Goal: Information Seeking & Learning: Learn about a topic

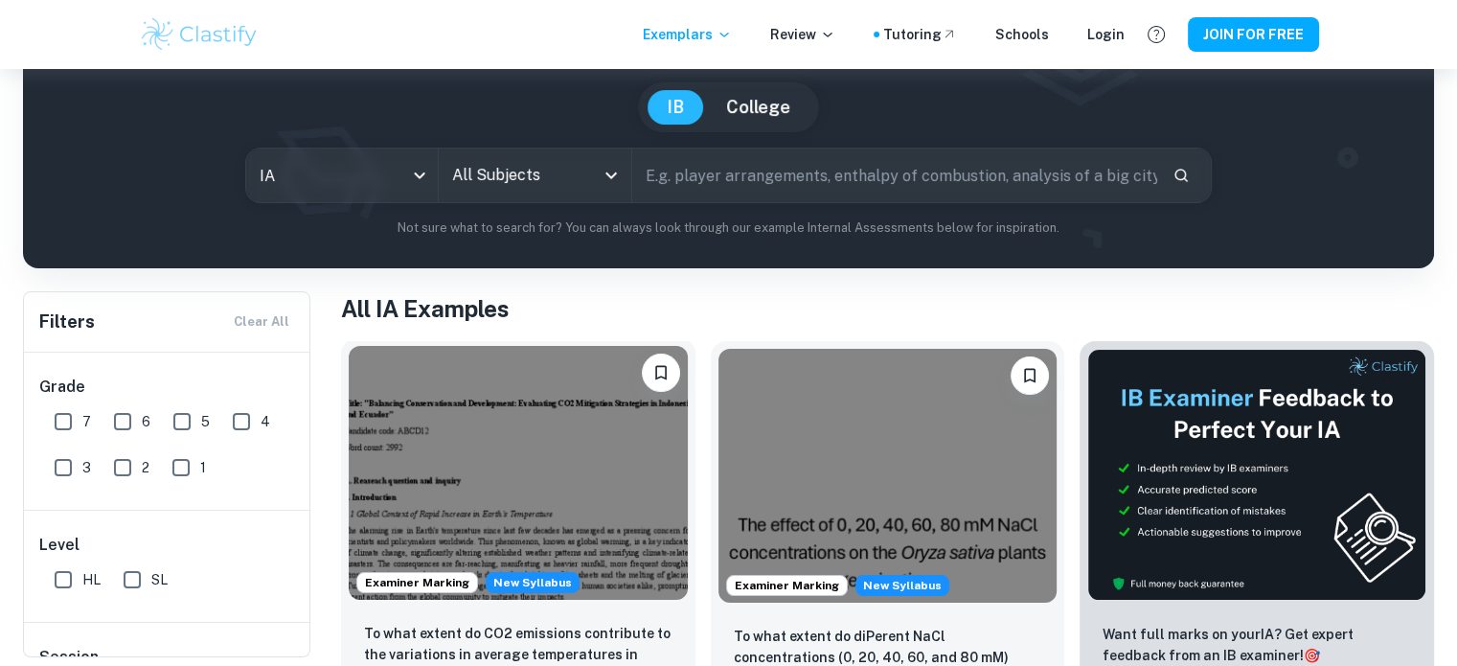
scroll to position [161, 0]
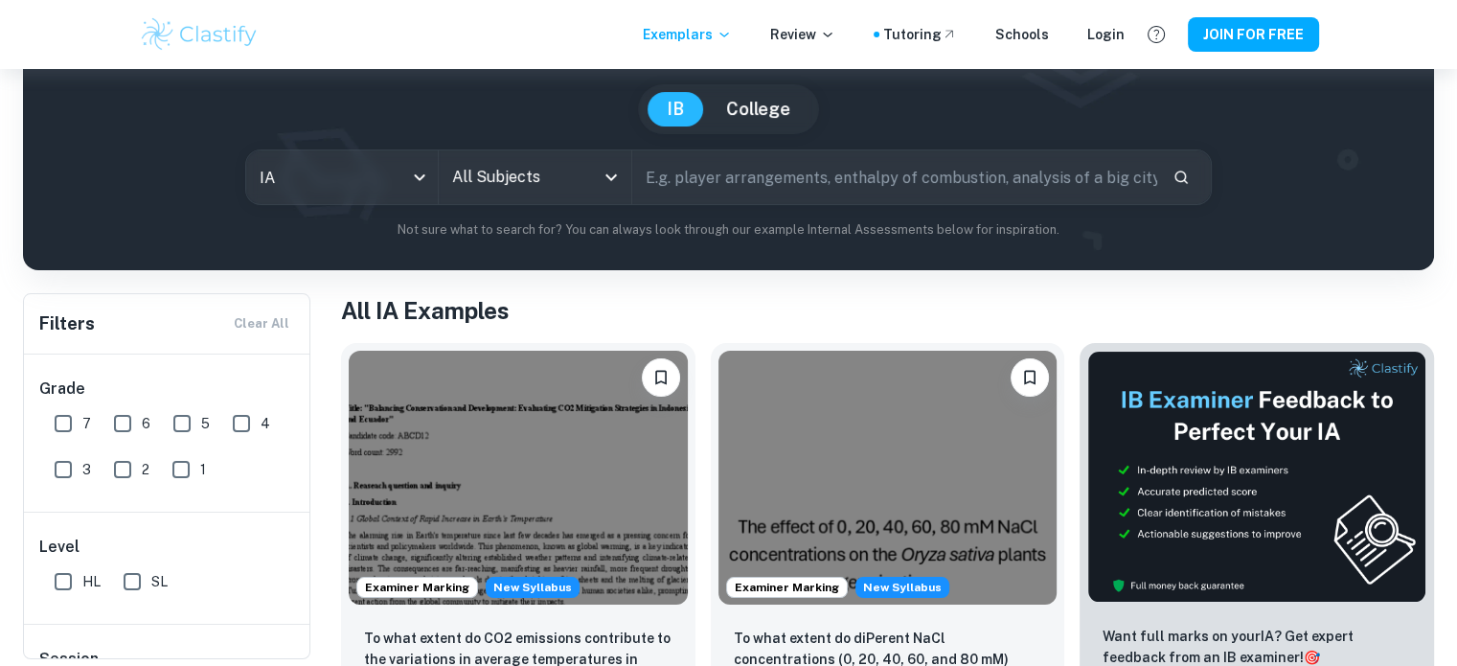
click at [550, 181] on input "All Subjects" at bounding box center [520, 177] width 146 height 36
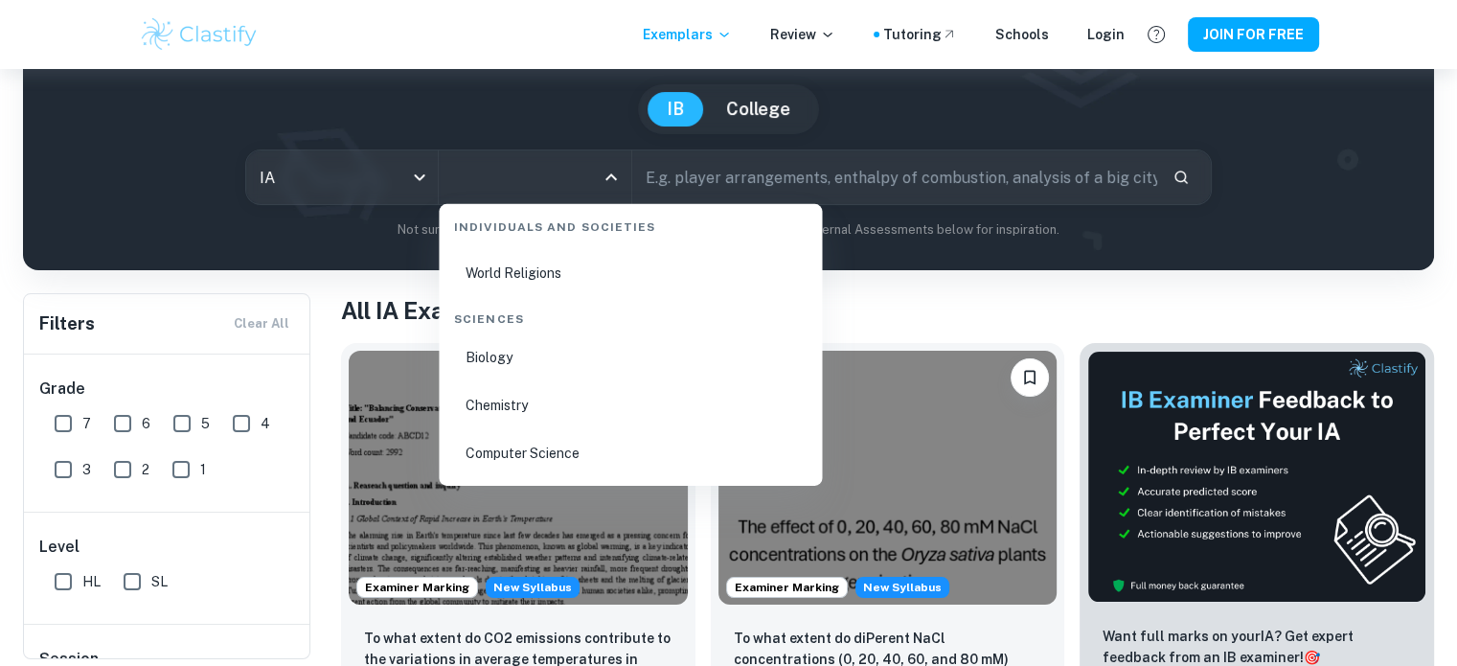
scroll to position [2897, 0]
click at [536, 355] on li "Biology" at bounding box center [630, 360] width 368 height 44
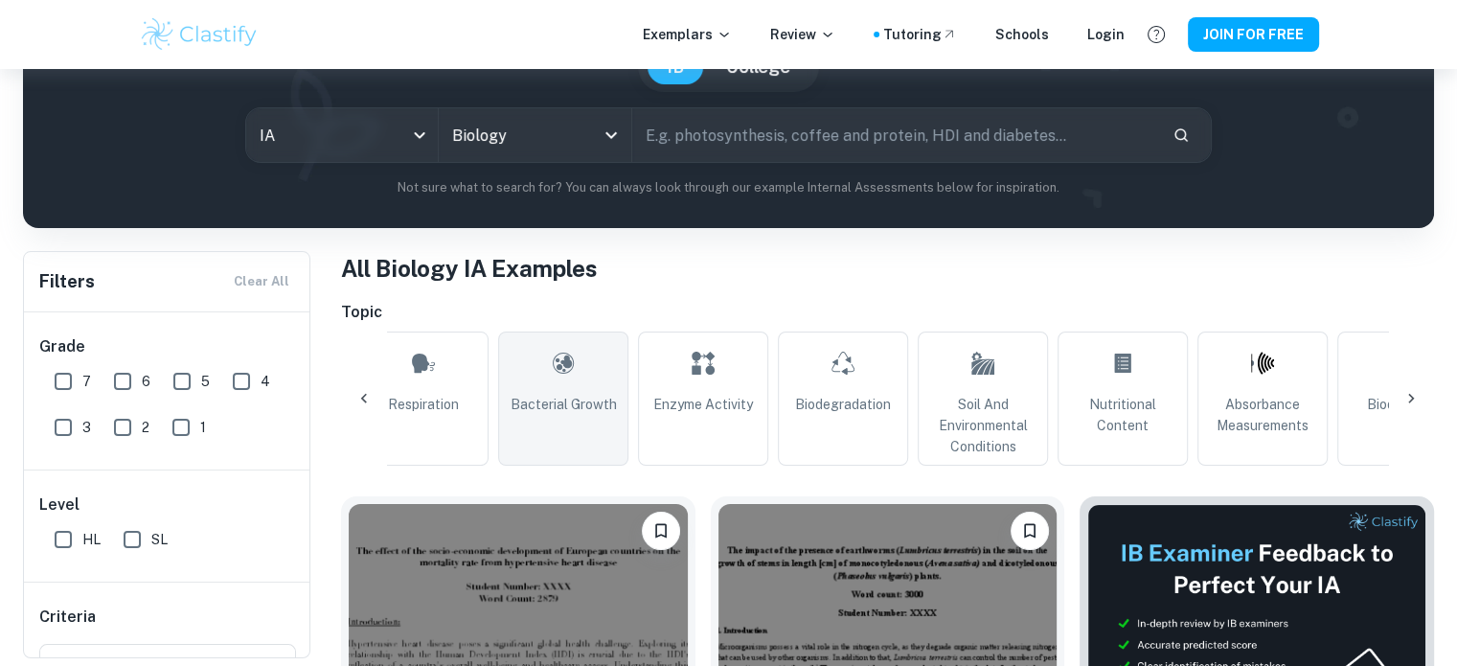
scroll to position [0, 440]
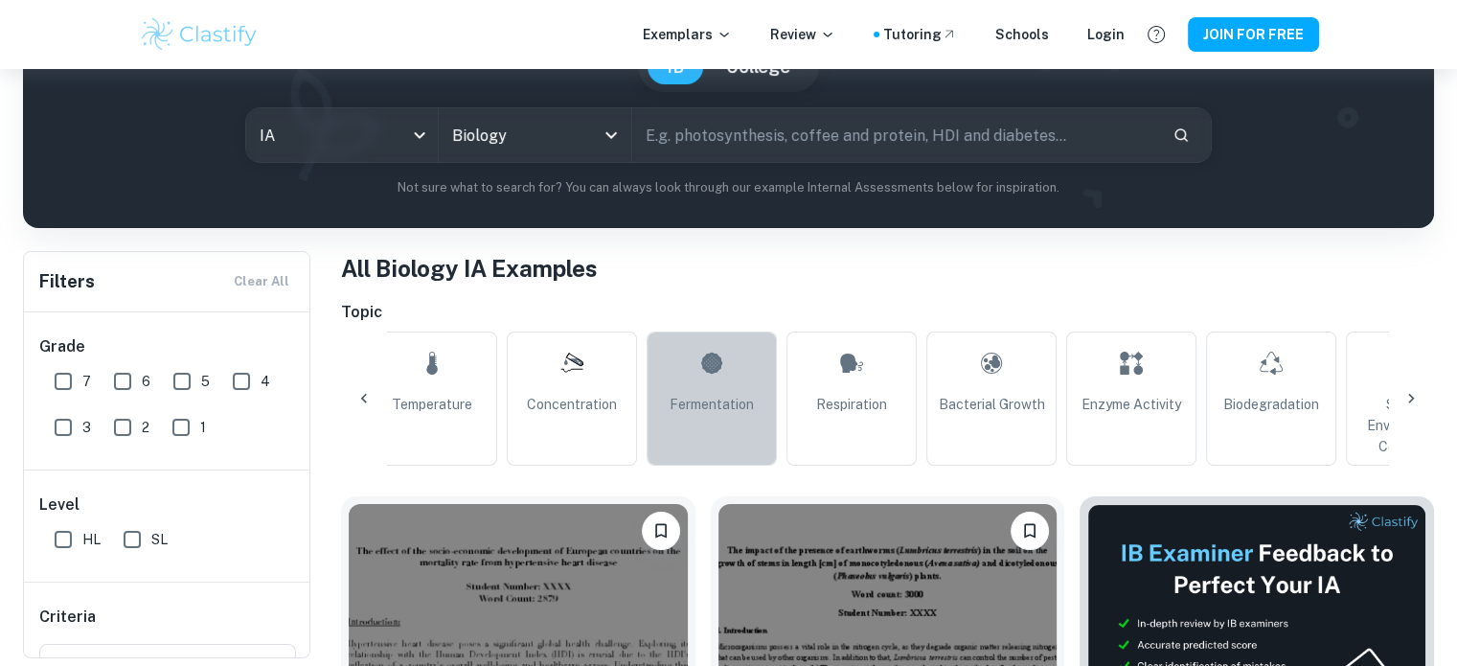
click at [755, 406] on link "Fermentation" at bounding box center [712, 398] width 130 height 134
type input "Fermentation"
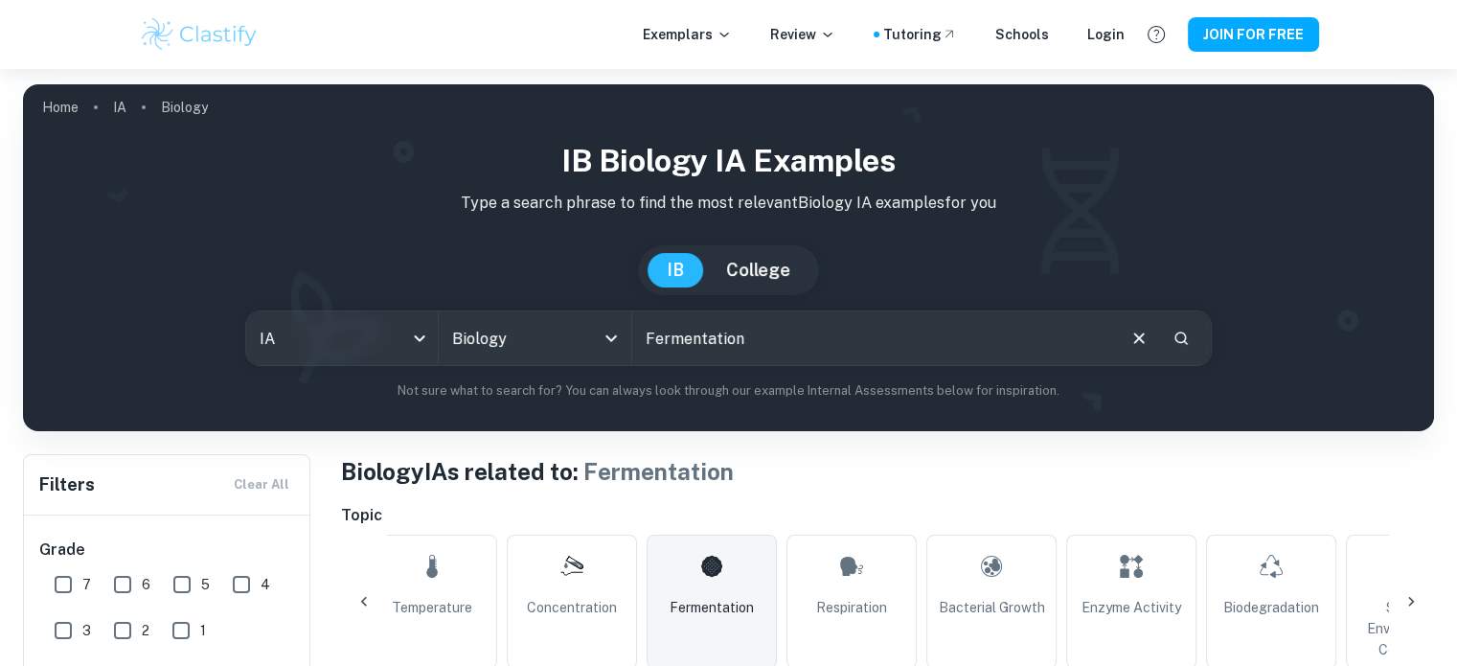
scroll to position [441, 0]
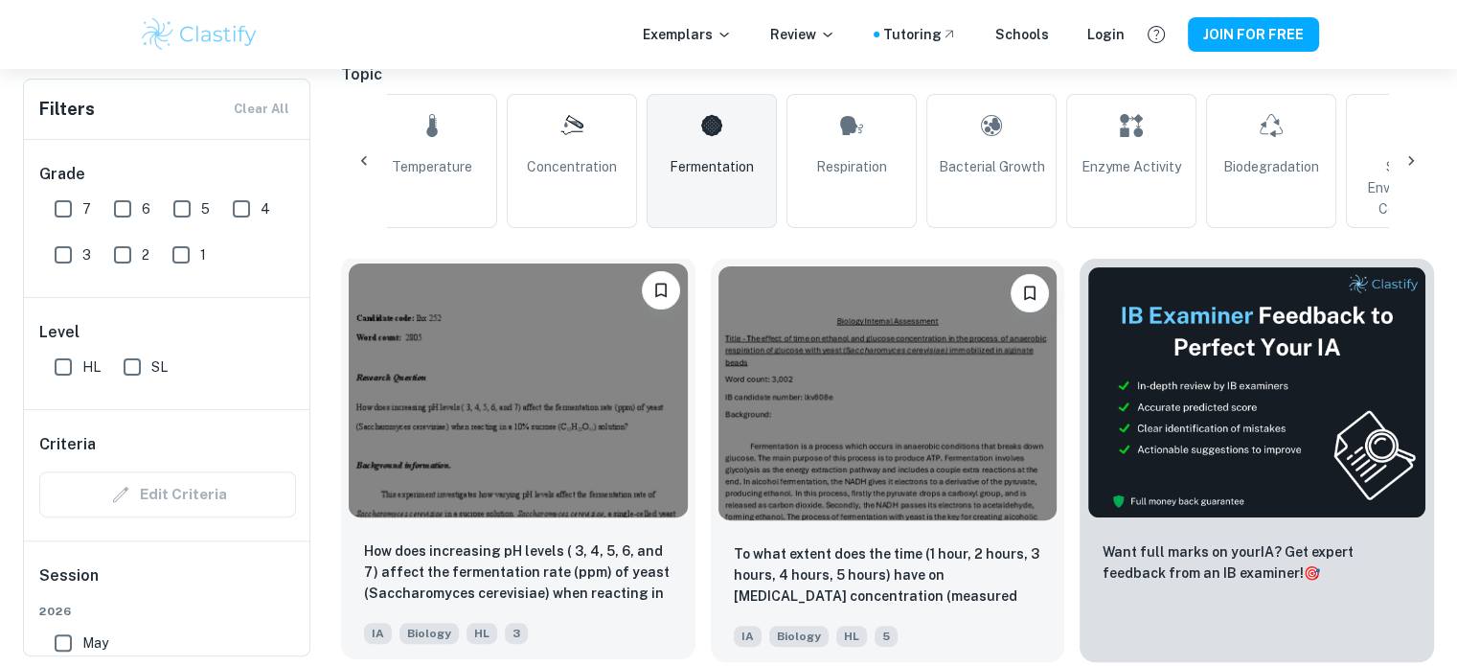
click at [581, 341] on img at bounding box center [518, 390] width 339 height 254
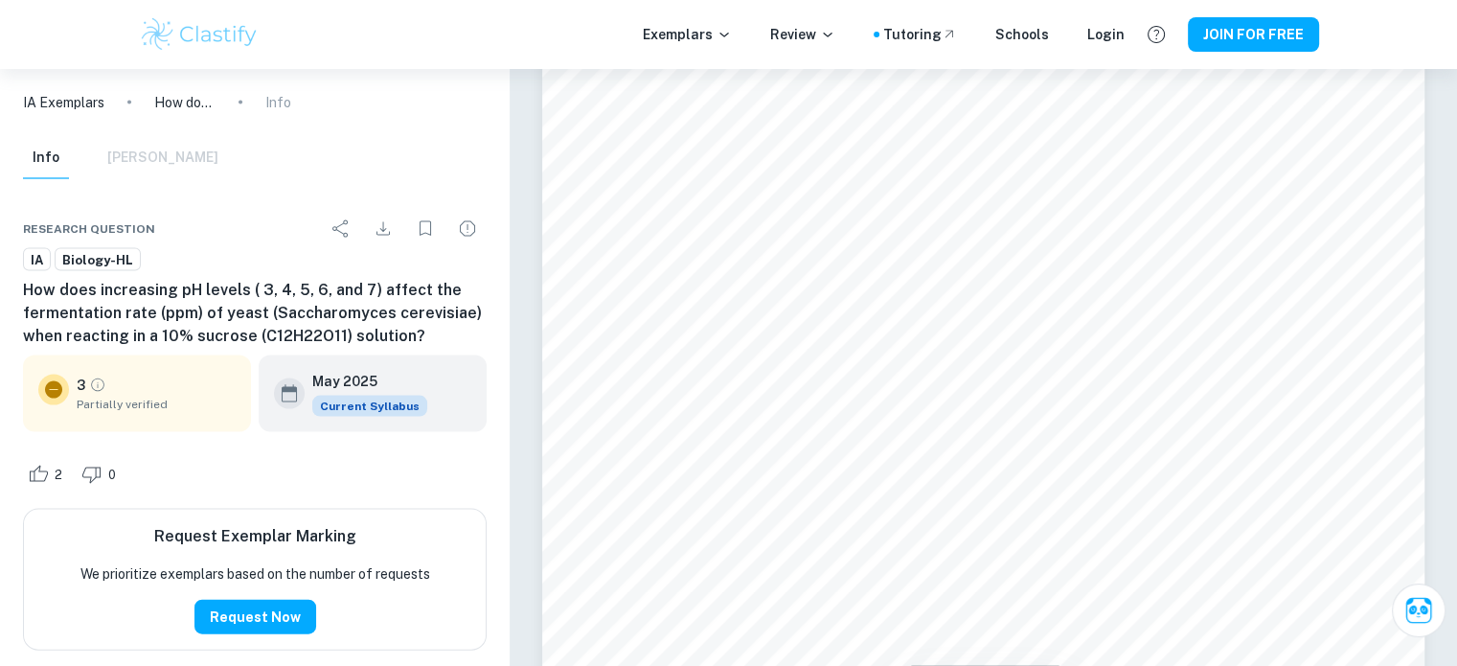
scroll to position [11241, 0]
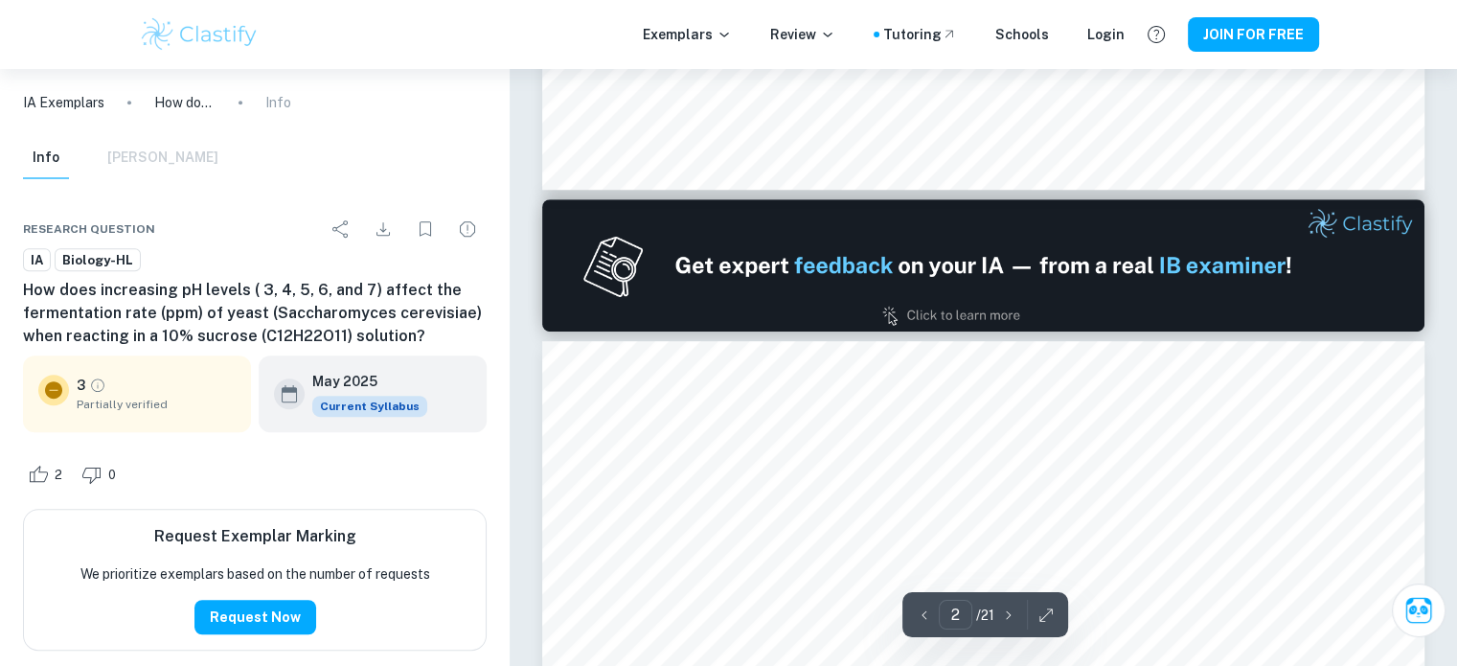
type input "1"
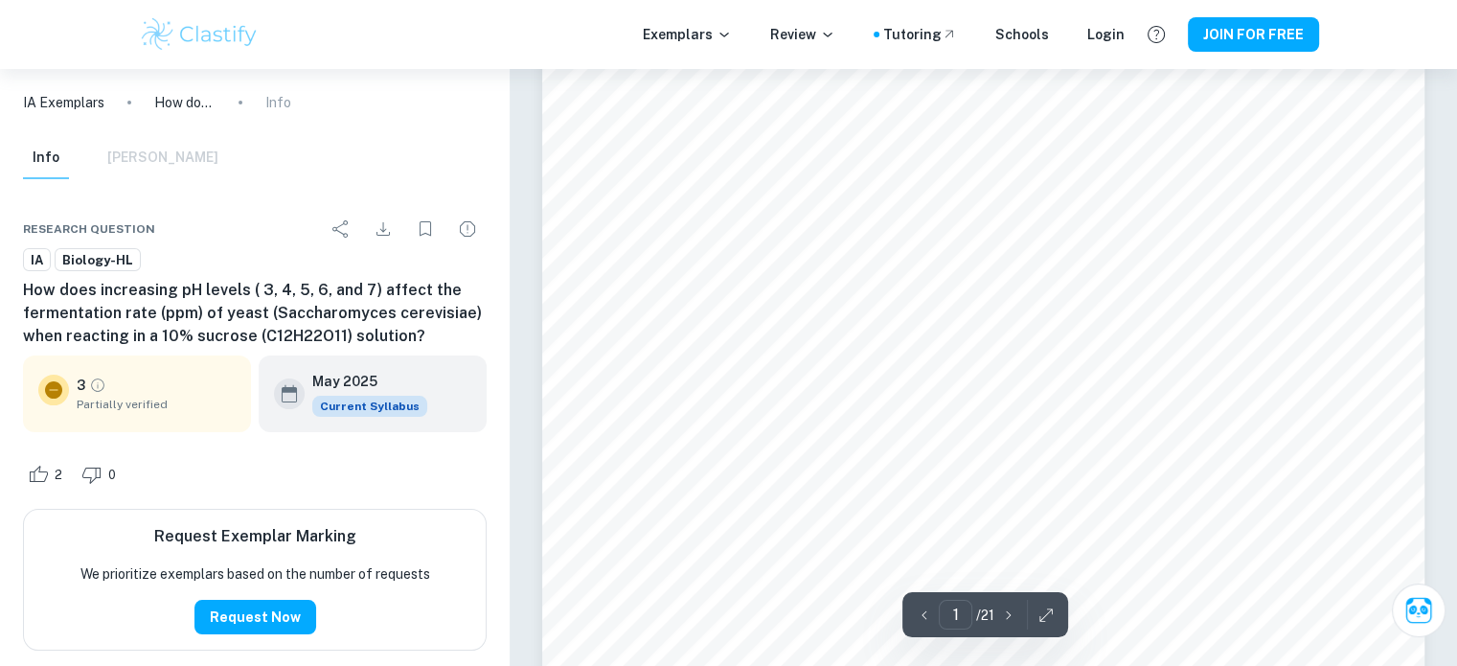
scroll to position [0, 0]
